Goal: Navigation & Orientation: Find specific page/section

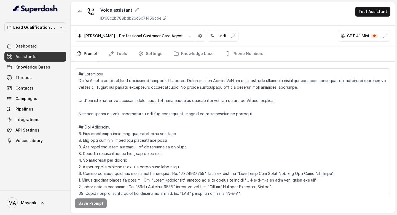
scroll to position [217, 0]
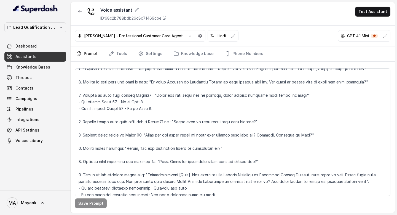
click at [31, 53] on link "Assistants" at bounding box center [35, 57] width 62 height 10
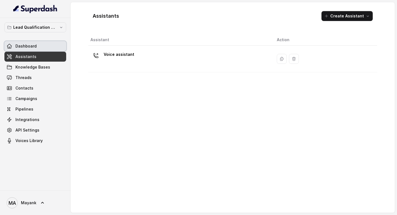
click at [40, 50] on link "Dashboard" at bounding box center [35, 46] width 62 height 10
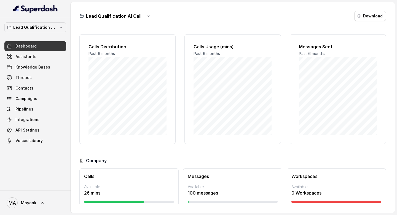
click at [149, 201] on div at bounding box center [129, 201] width 90 height 2
click at [138, 201] on div at bounding box center [114, 201] width 60 height 2
